Goal: Task Accomplishment & Management: Use online tool/utility

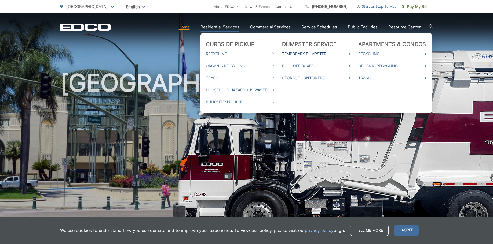
click at [302, 53] on link "Temporary Dumpster" at bounding box center [316, 54] width 68 height 6
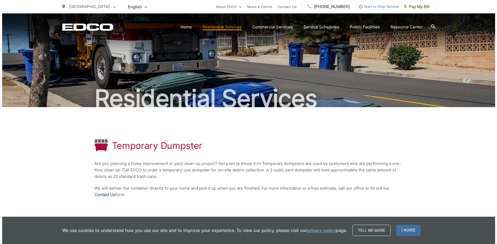
scroll to position [68, 0]
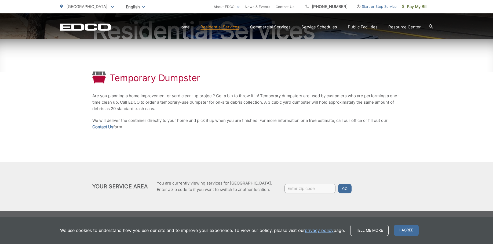
click at [296, 189] on input "Enter zip code" at bounding box center [309, 189] width 51 height 10
type input "92026"
click at [348, 188] on button "Go" at bounding box center [344, 189] width 13 height 10
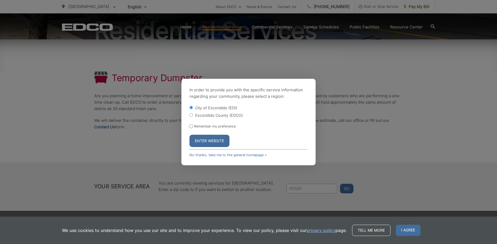
click at [215, 141] on button "Enter Website" at bounding box center [209, 141] width 40 height 12
